Goal: Information Seeking & Learning: Learn about a topic

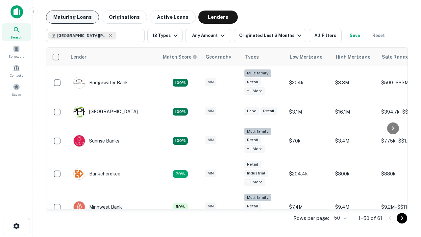
click at [72, 17] on button "Maturing Loans" at bounding box center [72, 17] width 53 height 13
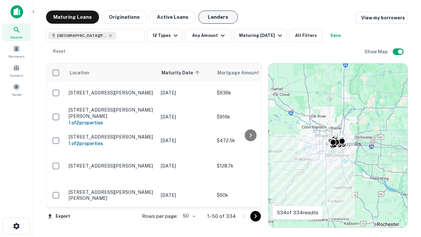
click at [218, 17] on button "Lenders" at bounding box center [217, 17] width 39 height 13
